Goal: Contribute content: Contribute content

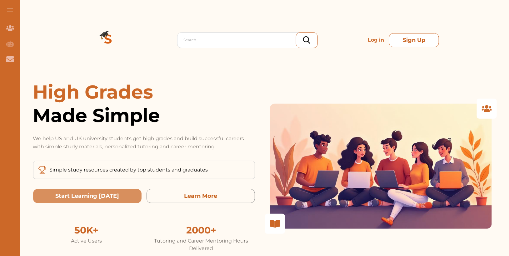
click at [395, 41] on button "Sign Up" at bounding box center [414, 40] width 50 height 14
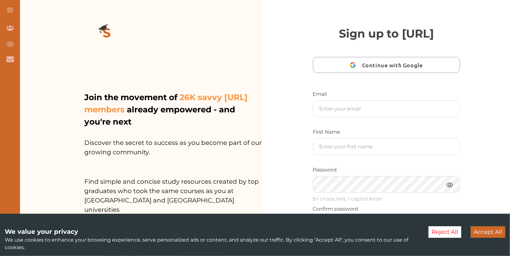
click at [484, 234] on button "Accept All" at bounding box center [488, 232] width 35 height 12
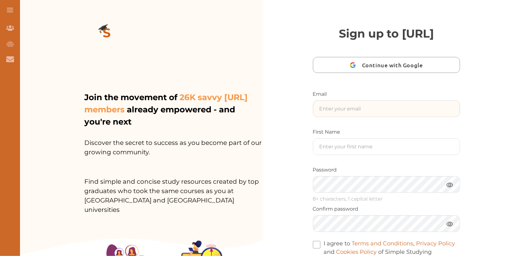
click at [361, 117] on input "text" at bounding box center [386, 109] width 147 height 16
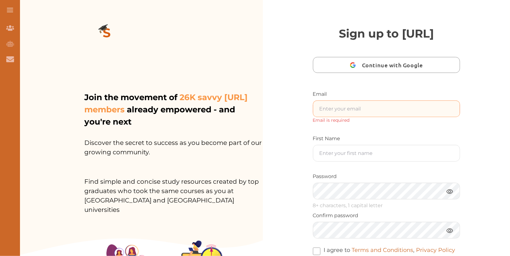
type input "[EMAIL_ADDRESS]"
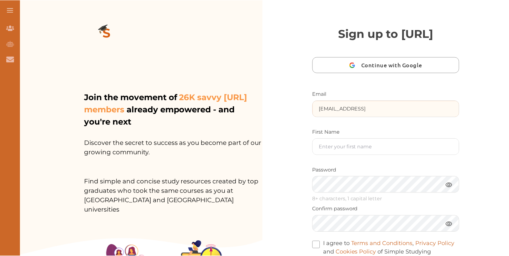
scroll to position [137, 0]
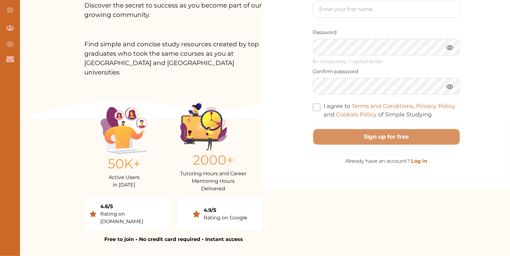
click at [421, 164] on link "Log in" at bounding box center [419, 161] width 16 height 6
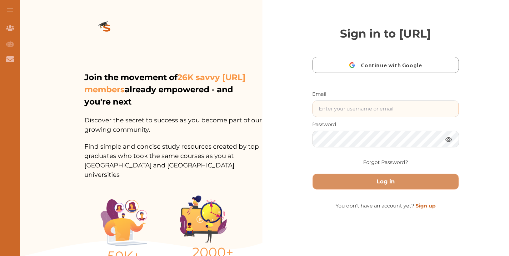
click at [335, 117] on input "text" at bounding box center [386, 109] width 146 height 16
type input "[EMAIL_ADDRESS]"
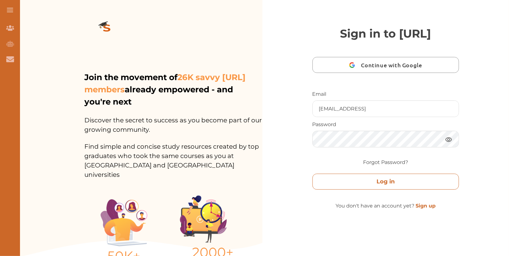
click at [393, 189] on button "Log in" at bounding box center [385, 181] width 147 height 16
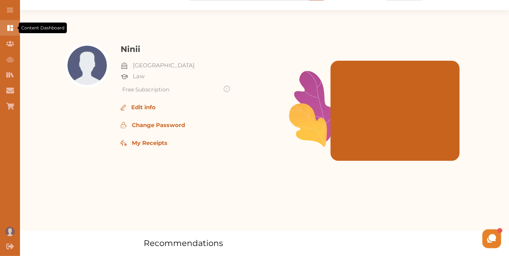
click at [9, 27] on icon "Content Dashboard" at bounding box center [10, 28] width 6 height 6
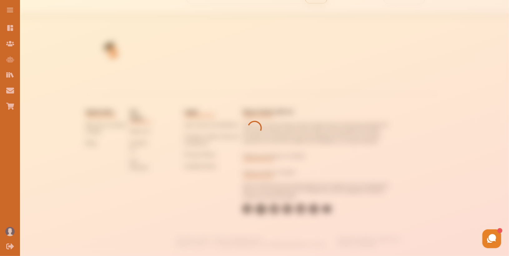
scroll to position [29, 0]
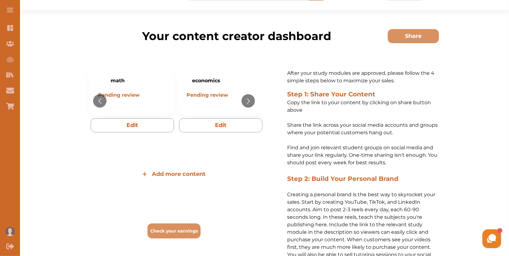
click at [182, 176] on span "Add more content" at bounding box center [179, 174] width 54 height 8
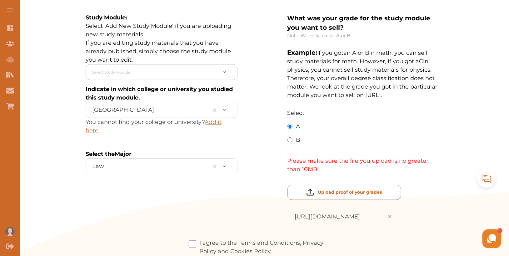
scroll to position [160, 0]
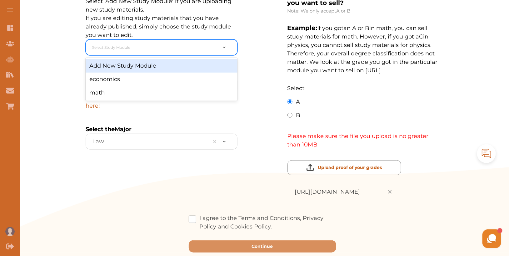
click at [160, 51] on div at bounding box center [154, 47] width 125 height 10
click at [157, 68] on div "Add New Study Module" at bounding box center [162, 65] width 152 height 13
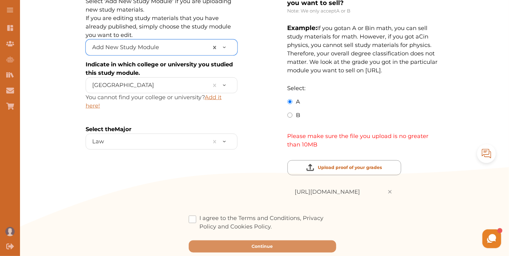
click at [190, 215] on span at bounding box center [192, 218] width 7 height 7
click at [272, 222] on input "I agree to the Terms and Conditions, Privacy Policy and Cookies Policy." at bounding box center [272, 222] width 0 height 0
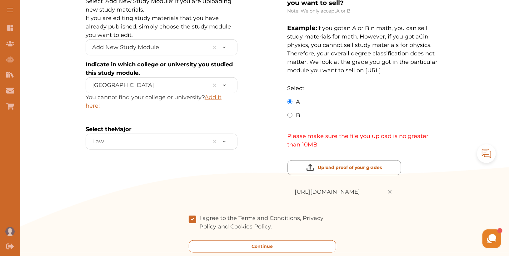
click at [236, 240] on button "Continue" at bounding box center [262, 246] width 147 height 12
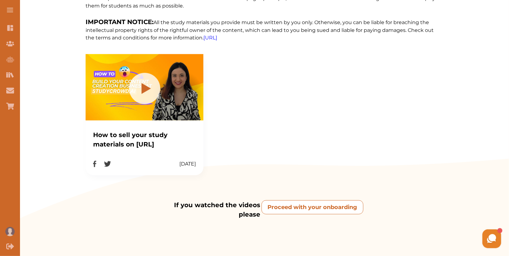
click at [274, 210] on onboarding "Proceed with your onboarding" at bounding box center [313, 207] width 102 height 14
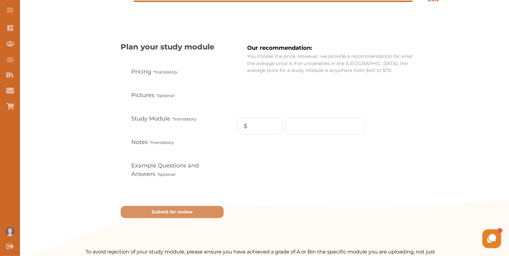
scroll to position [69, 0]
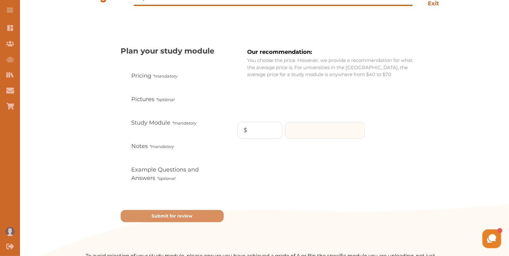
click at [318, 134] on input "number" at bounding box center [324, 130] width 79 height 16
type input "70"
click at [408, 154] on icon "Continue to Pictures" at bounding box center [411, 155] width 6 height 6
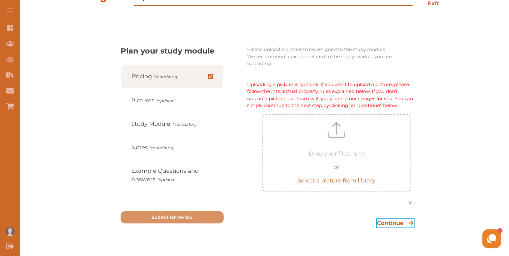
click at [408, 220] on icon "Continue to Study Modules" at bounding box center [411, 223] width 6 height 6
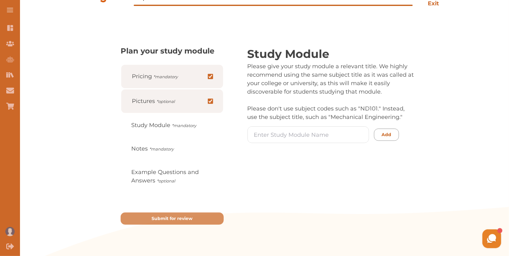
click at [322, 124] on div "Study Module Please give your study module a relevant title. We highly recommen…" at bounding box center [335, 134] width 207 height 179
click at [323, 130] on input at bounding box center [308, 135] width 121 height 16
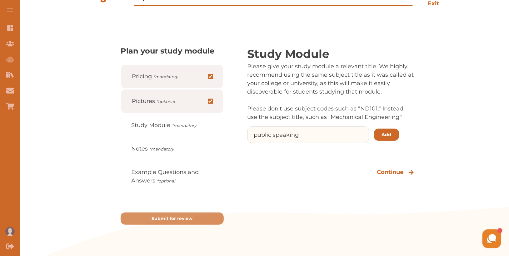
type input "public speaking"
click at [386, 137] on p "Add" at bounding box center [386, 134] width 10 height 7
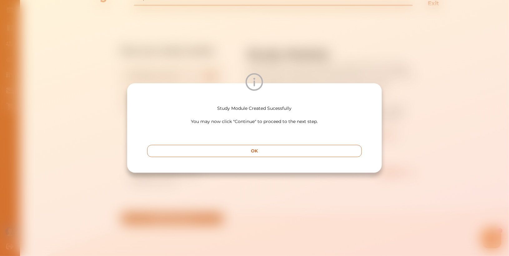
click at [335, 151] on button "OK" at bounding box center [254, 151] width 215 height 12
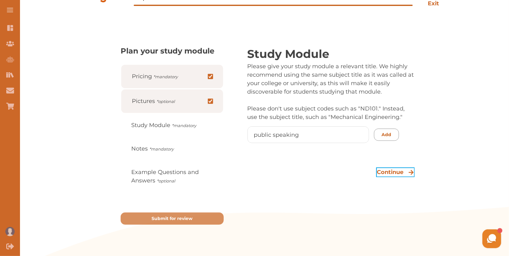
click at [394, 171] on p "Continue" at bounding box center [390, 172] width 27 height 8
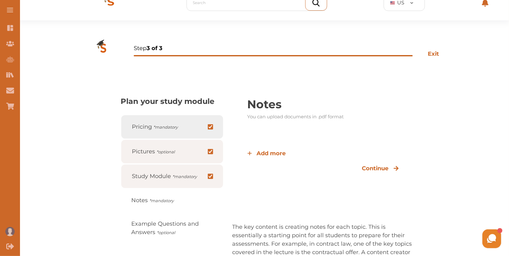
scroll to position [0, 0]
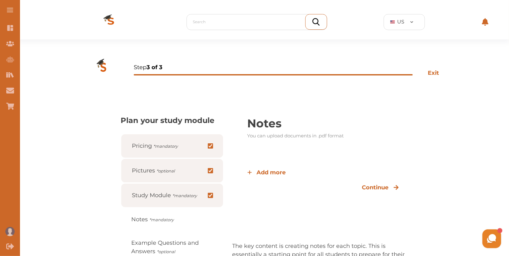
click at [104, 21] on img at bounding box center [111, 21] width 50 height 35
